Goal: Transaction & Acquisition: Purchase product/service

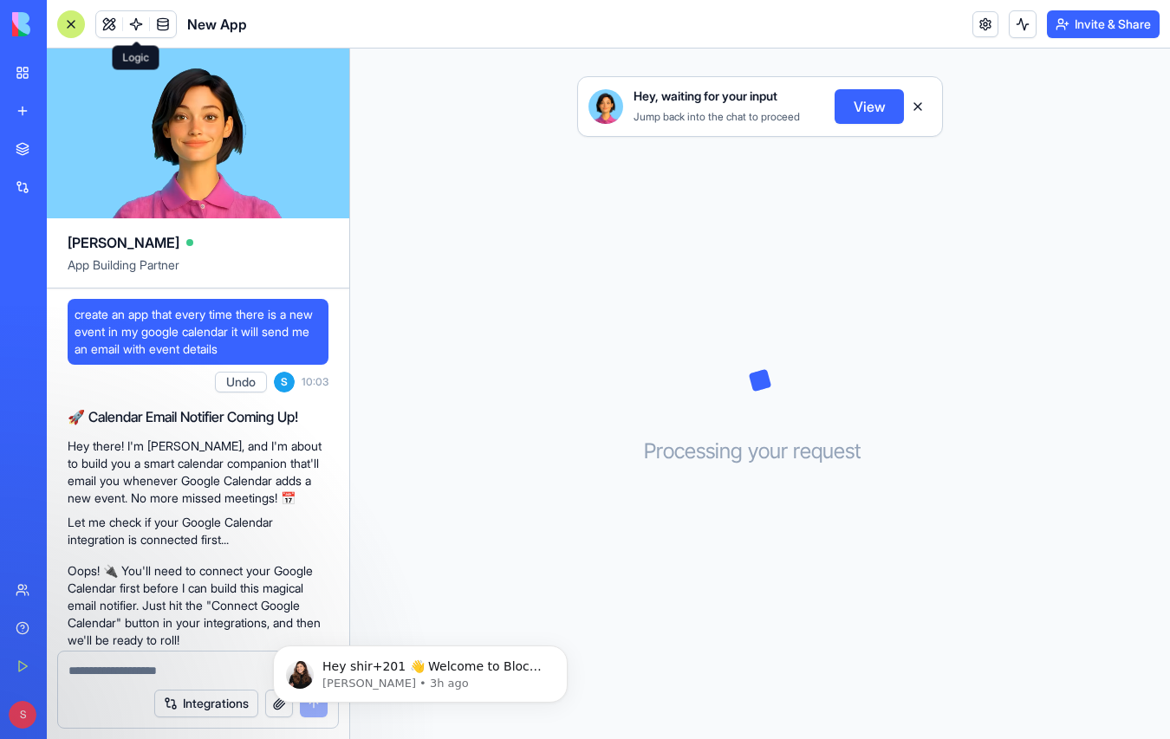
scroll to position [262, 0]
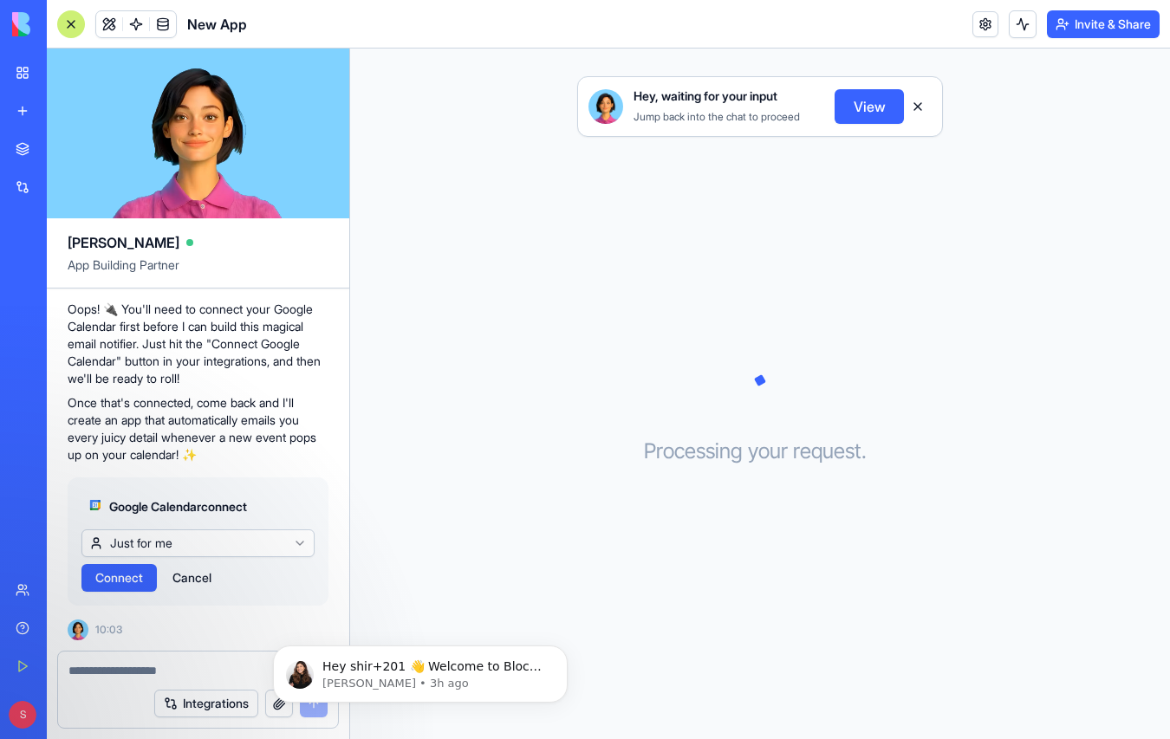
click at [27, 68] on link "My Workspace" at bounding box center [39, 72] width 69 height 35
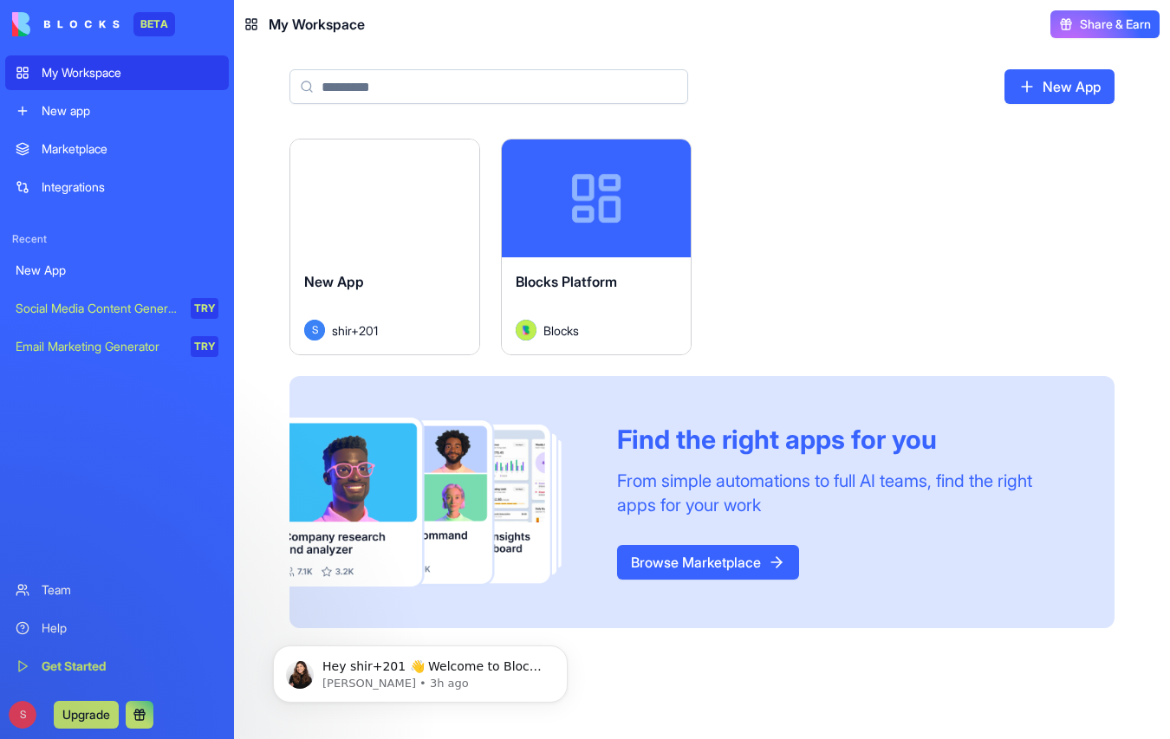
click at [81, 713] on button "Upgrade" at bounding box center [86, 715] width 65 height 28
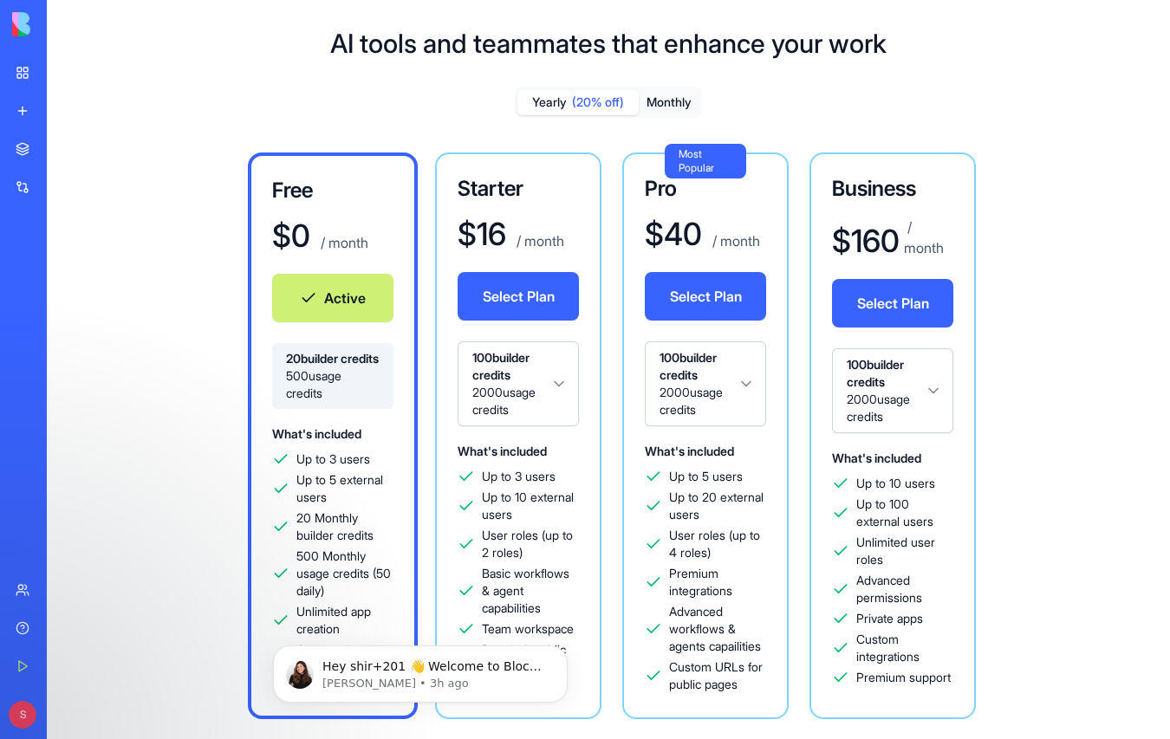
click at [727, 384] on html "BETA My Workspace New app Marketplace Integrations Recent New App Social Media …" at bounding box center [585, 369] width 1170 height 739
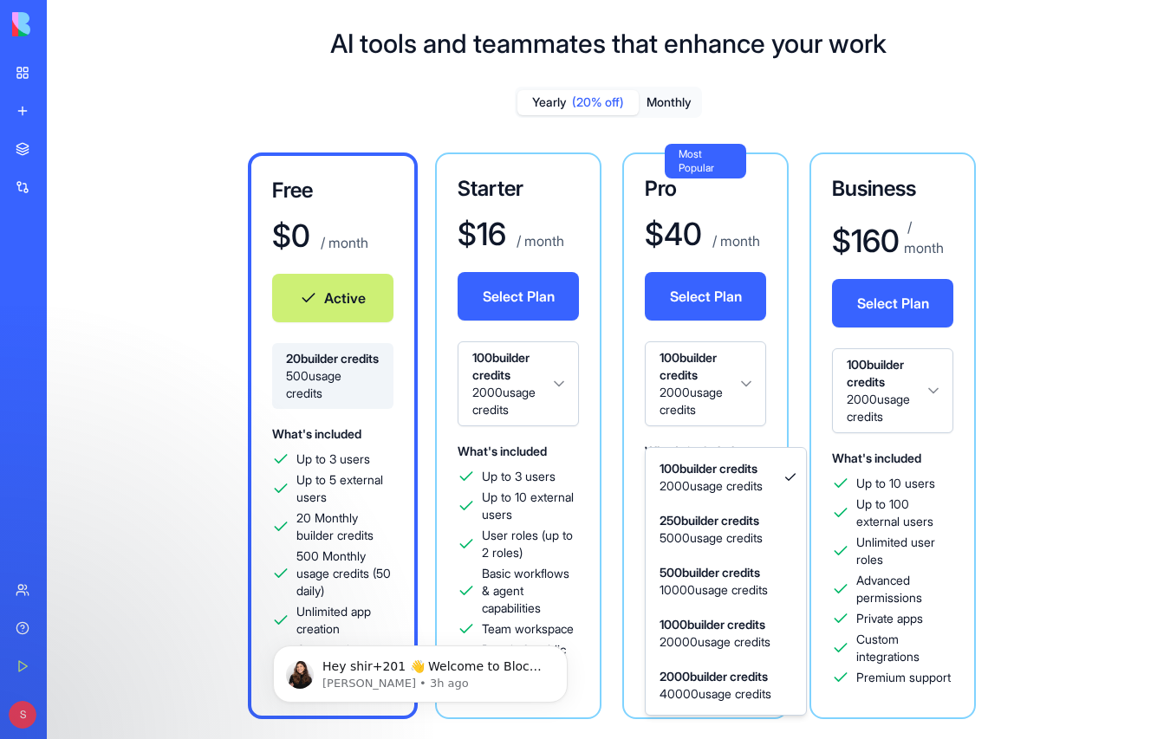
click at [699, 302] on html "BETA My Workspace New app Marketplace Integrations Recent New App Social Media …" at bounding box center [585, 369] width 1170 height 739
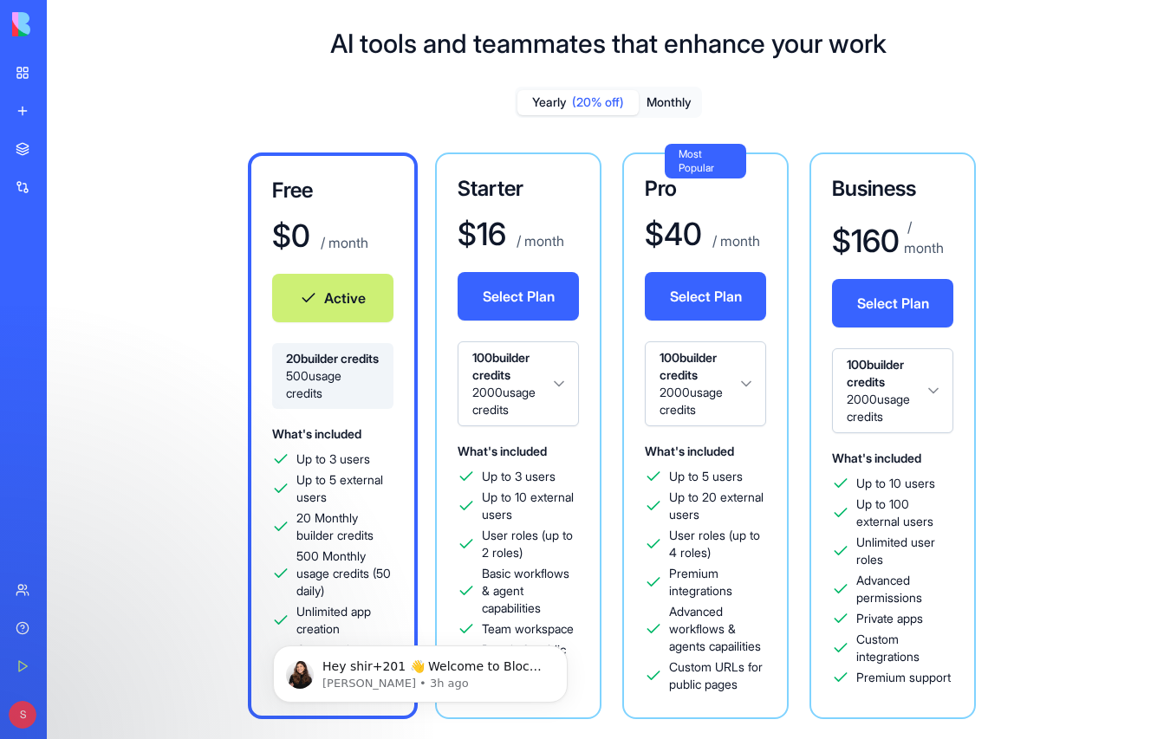
click at [736, 289] on button "Select Plan" at bounding box center [705, 296] width 121 height 49
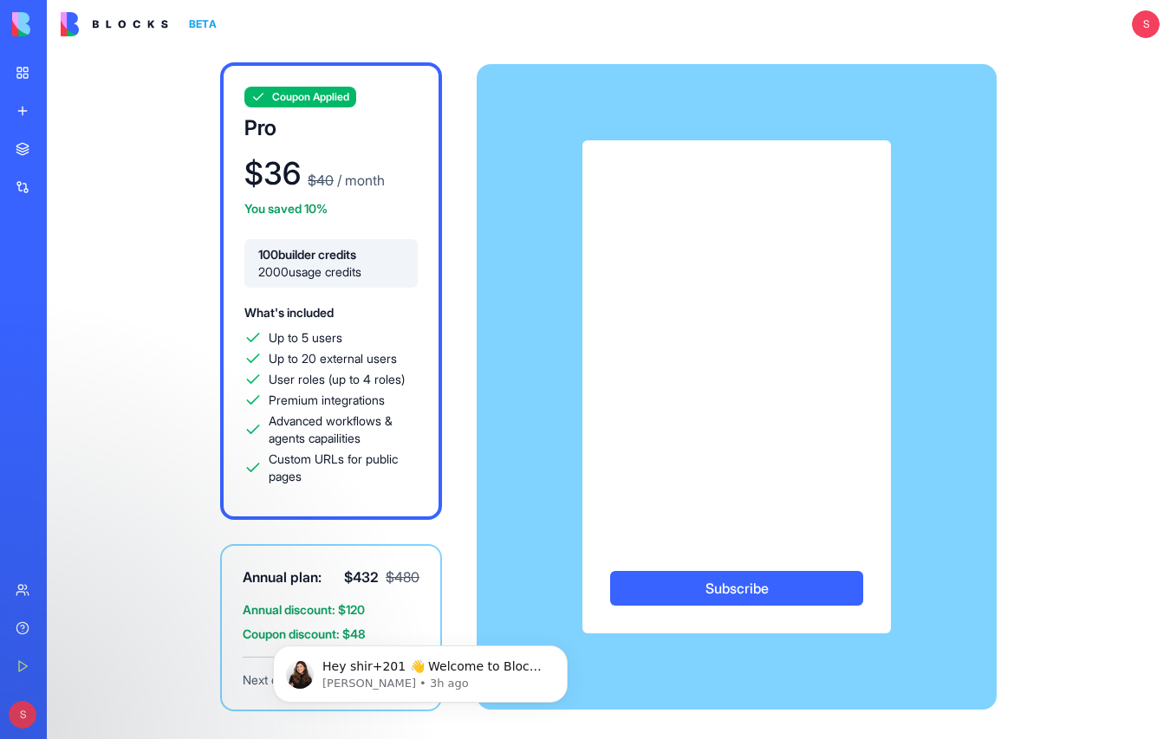
click at [32, 75] on link "My Workspace" at bounding box center [39, 72] width 69 height 35
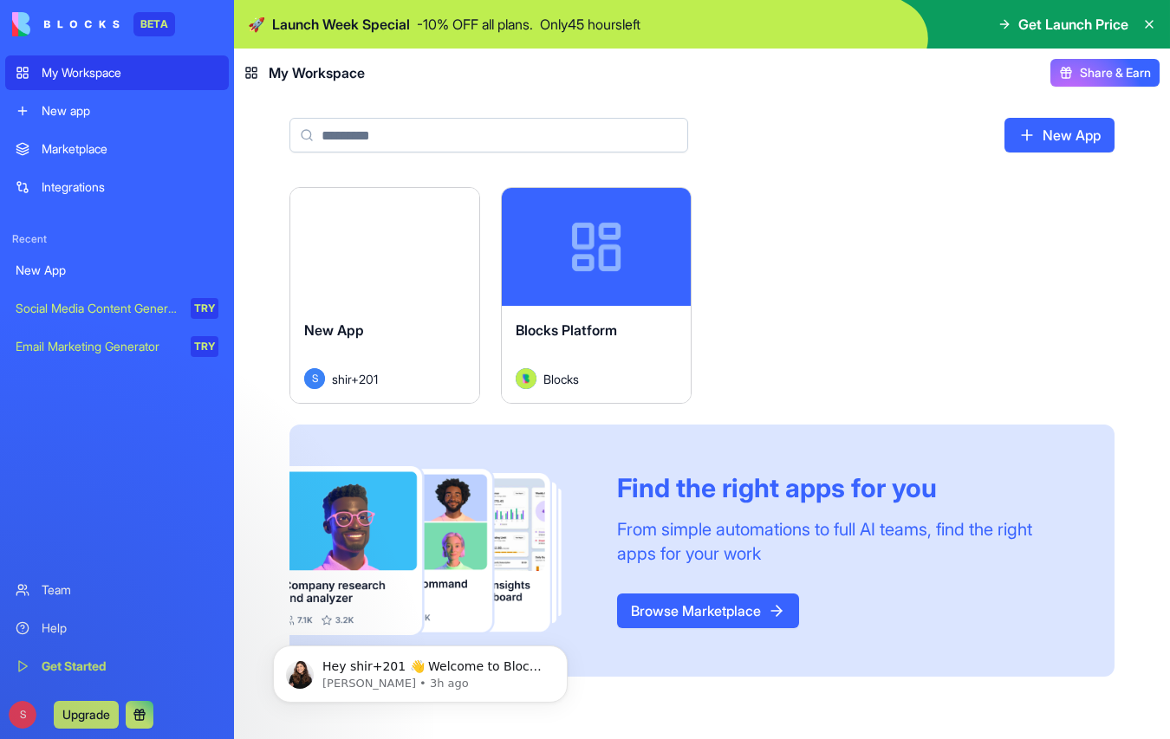
click at [93, 722] on button "Upgrade" at bounding box center [86, 715] width 65 height 28
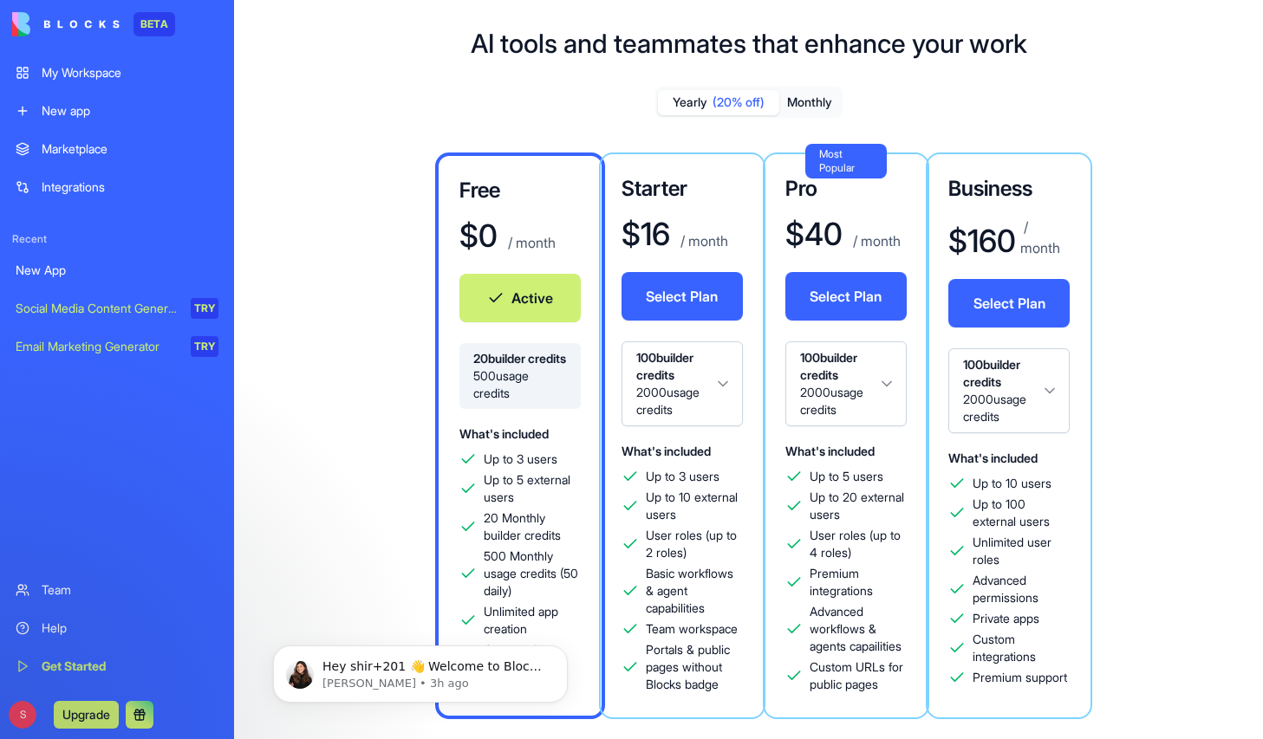
click at [902, 393] on html "BETA My Workspace New app Marketplace Integrations Recent New App Social Media …" at bounding box center [631, 369] width 1263 height 739
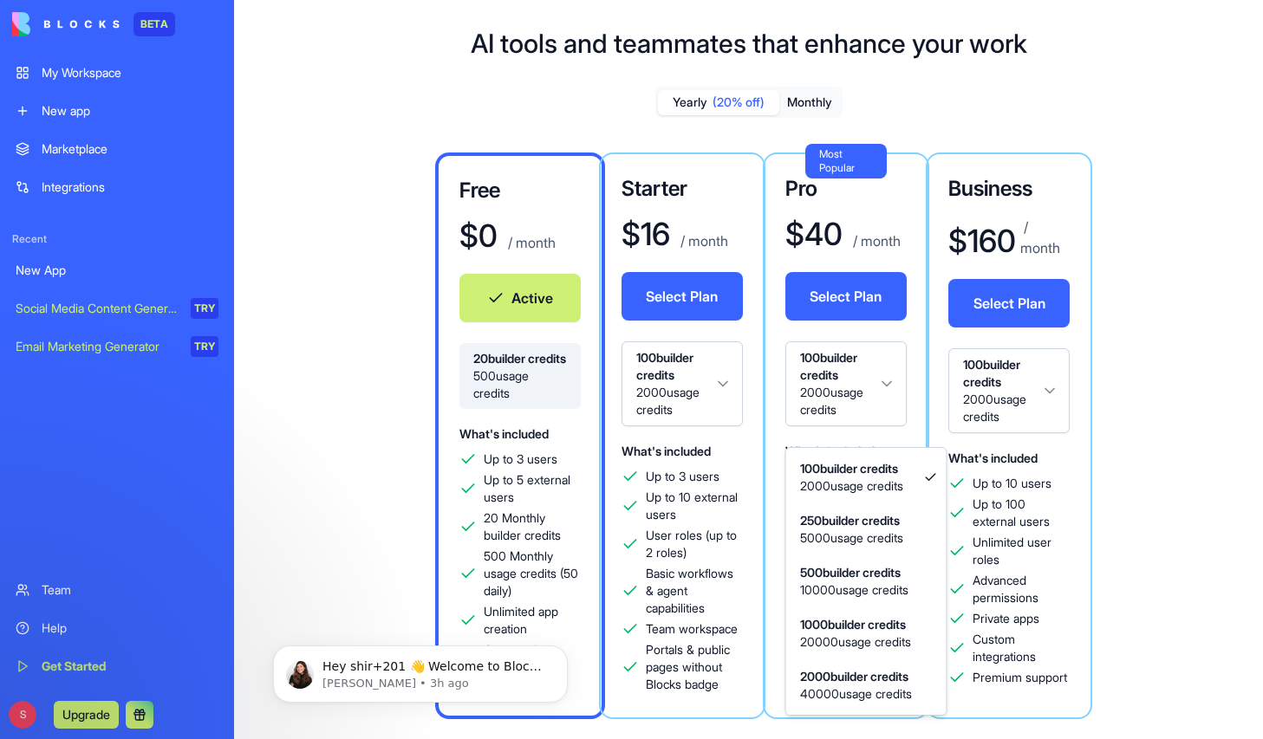
click at [838, 296] on html "BETA My Workspace New app Marketplace Integrations Recent New App Social Media …" at bounding box center [631, 369] width 1263 height 739
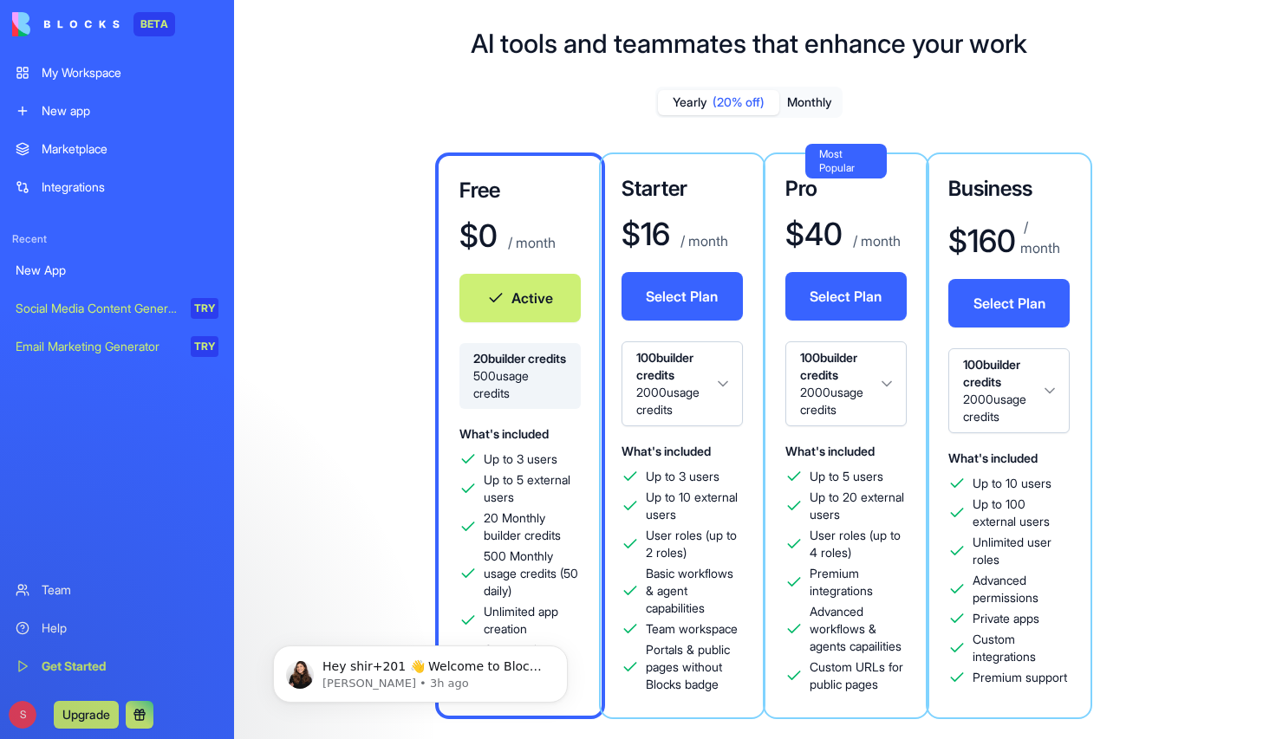
click at [1128, 69] on div "AI tools and teammates that enhance your work Yearly (20% off) Monthly Free $ 0…" at bounding box center [748, 517] width 1029 height 1035
click at [816, 299] on button "Select Plan" at bounding box center [845, 296] width 121 height 49
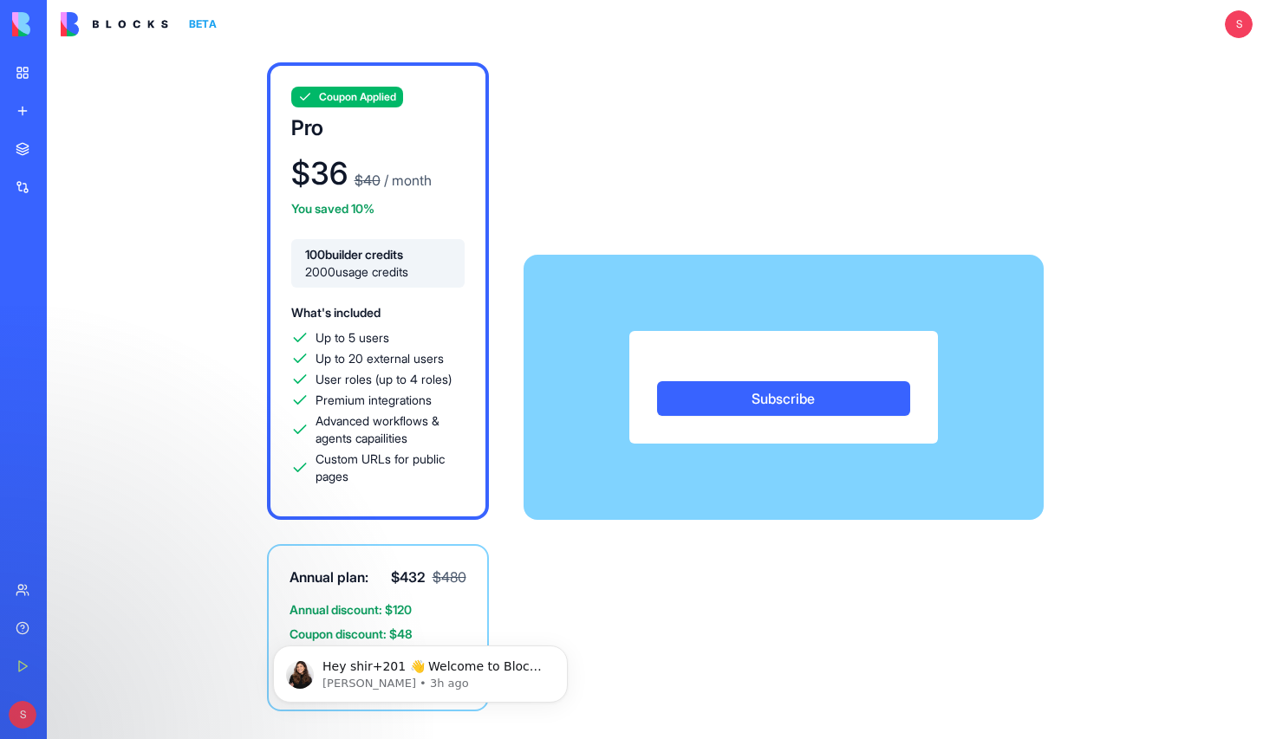
click at [1169, 296] on div "Coupon Applied Pro $ 36 $ 40 / month You saved 10% 100 builder credits 2000 usa…" at bounding box center [655, 387] width 1109 height 677
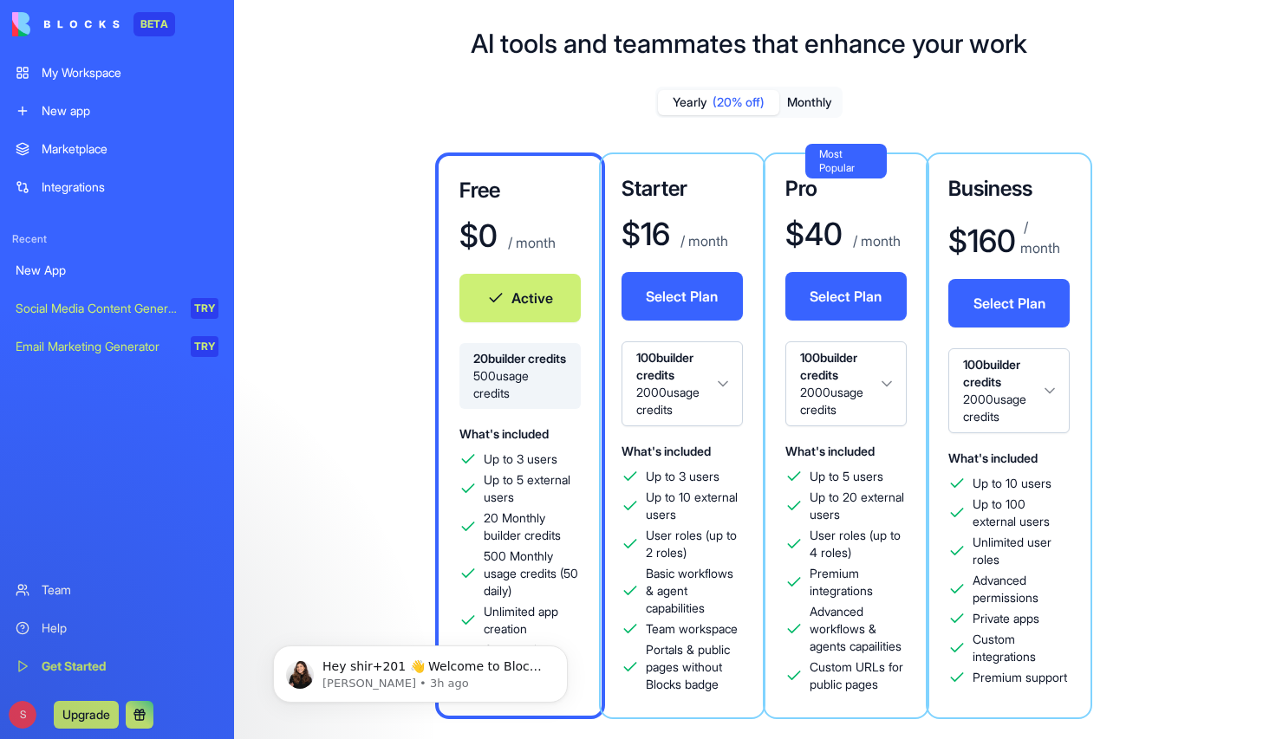
click at [97, 68] on div "My Workspace" at bounding box center [130, 72] width 177 height 17
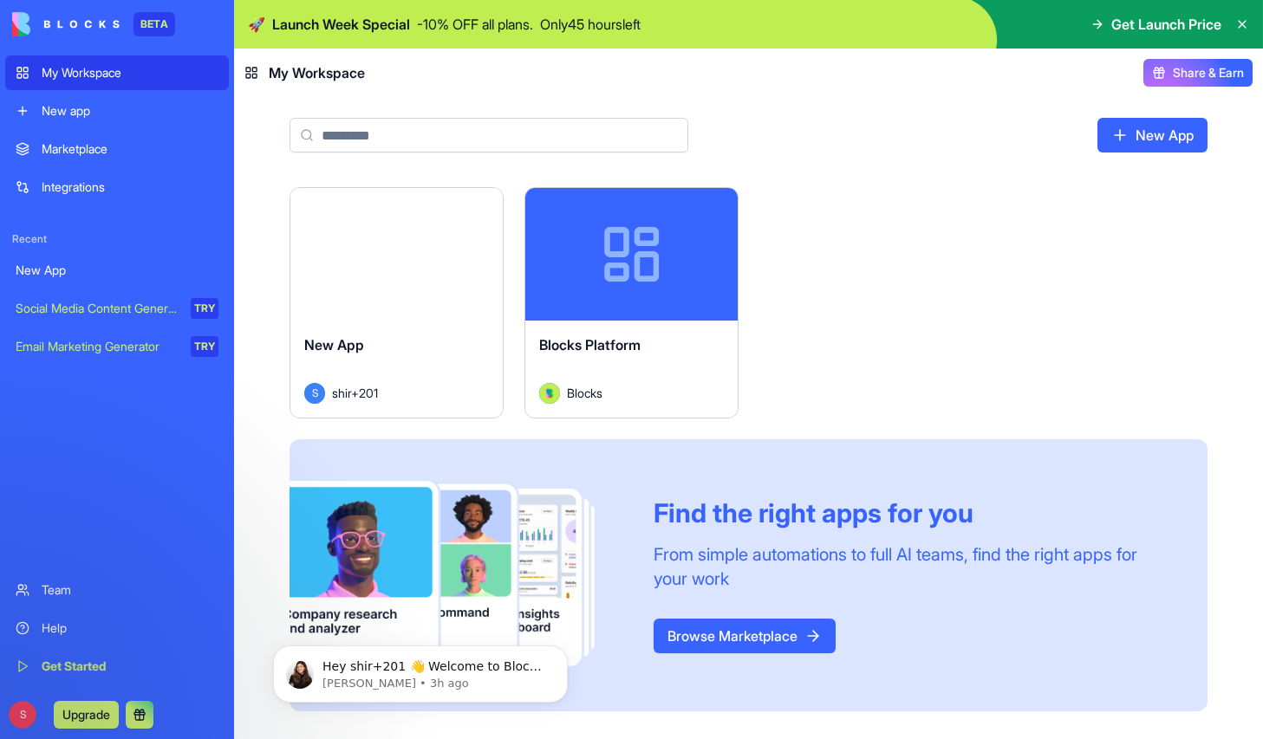
click at [1148, 23] on span "Get Launch Price" at bounding box center [1166, 24] width 110 height 21
